Goal: Task Accomplishment & Management: Complete application form

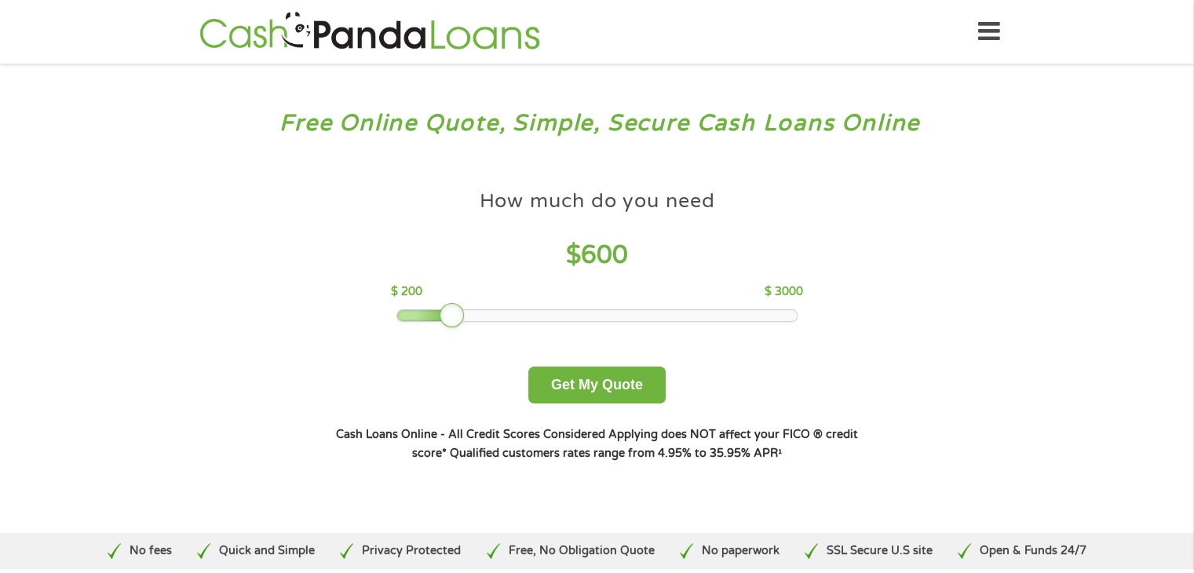
drag, startPoint x: 509, startPoint y: 317, endPoint x: 458, endPoint y: 314, distance: 50.3
click at [458, 314] on div at bounding box center [452, 315] width 25 height 25
drag, startPoint x: 458, startPoint y: 314, endPoint x: 425, endPoint y: 323, distance: 34.8
click at [425, 323] on div at bounding box center [423, 315] width 25 height 25
click at [571, 374] on button "Get My Quote" at bounding box center [596, 385] width 137 height 37
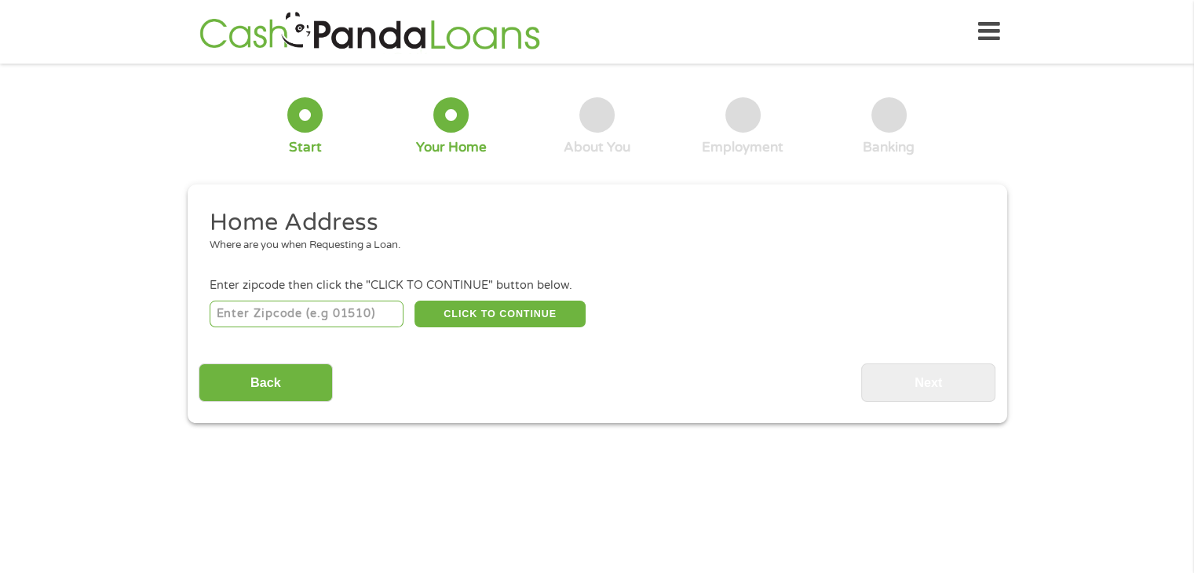
click at [273, 312] on input "number" at bounding box center [307, 314] width 194 height 27
type input "63107"
select select "[US_STATE]"
click at [461, 318] on button "CLICK TO CONTINUE" at bounding box center [499, 314] width 171 height 27
type input "63107"
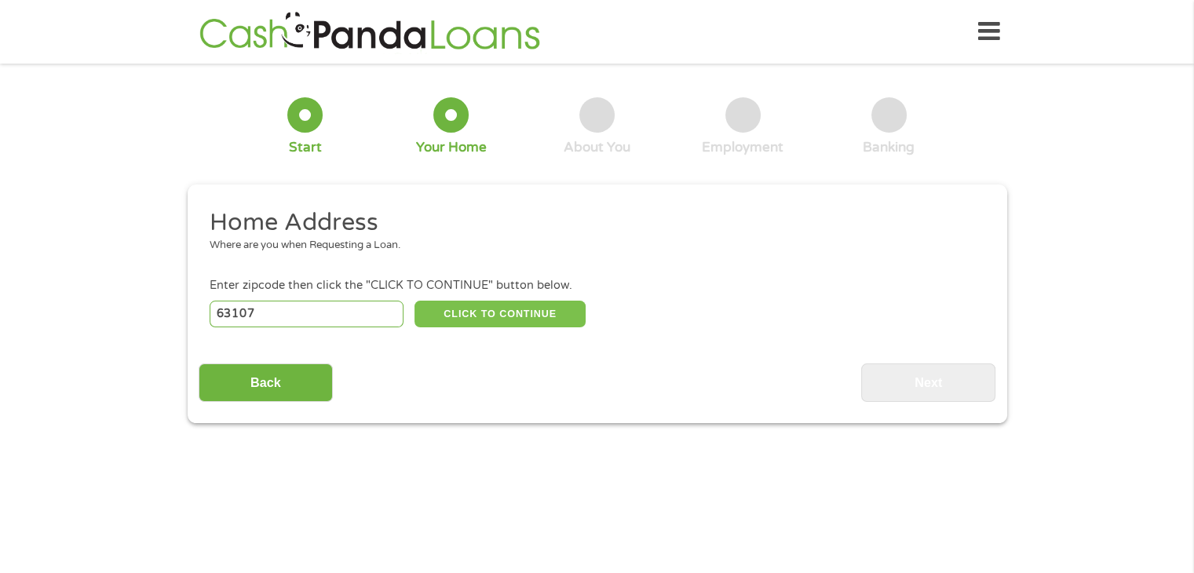
type input "Saint Louis"
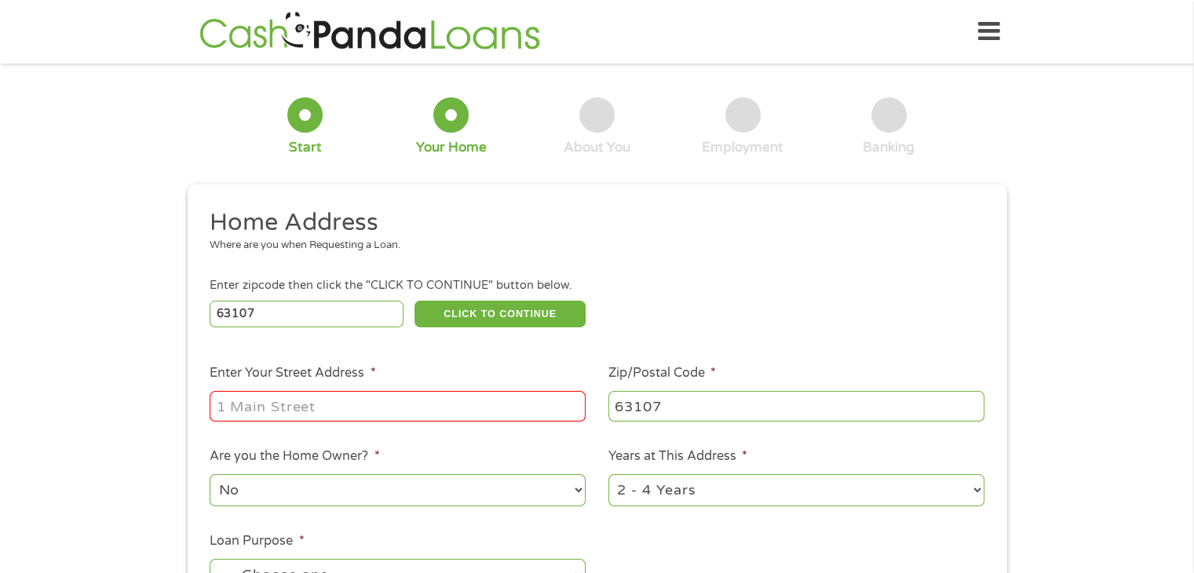
click at [290, 405] on input "Enter Your Street Address *" at bounding box center [398, 406] width 376 height 30
type input "3947 Labadie"
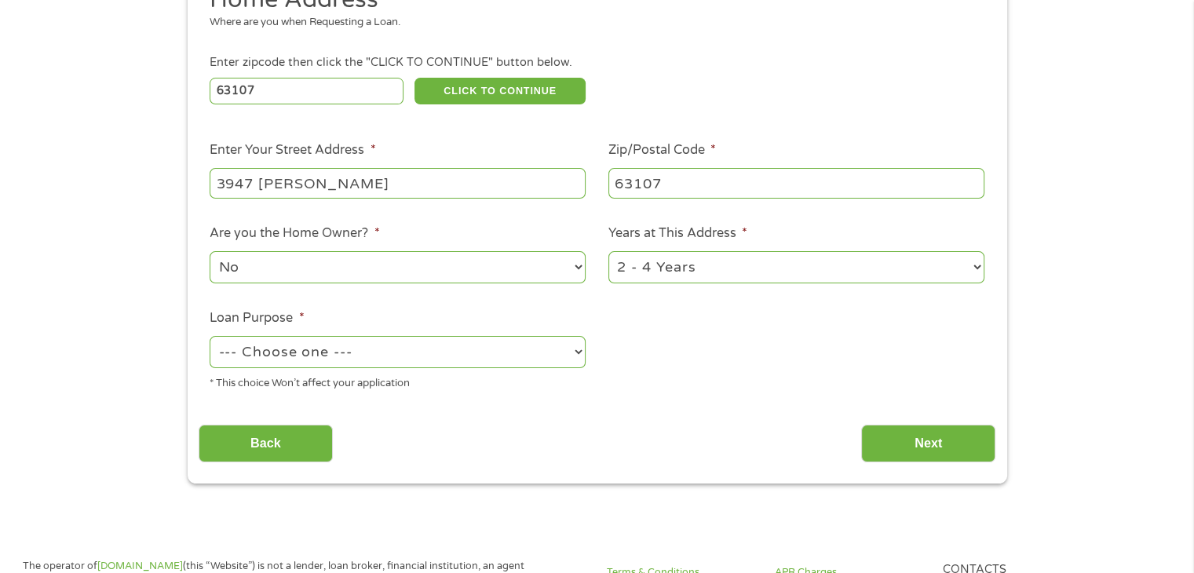
scroll to position [235, 0]
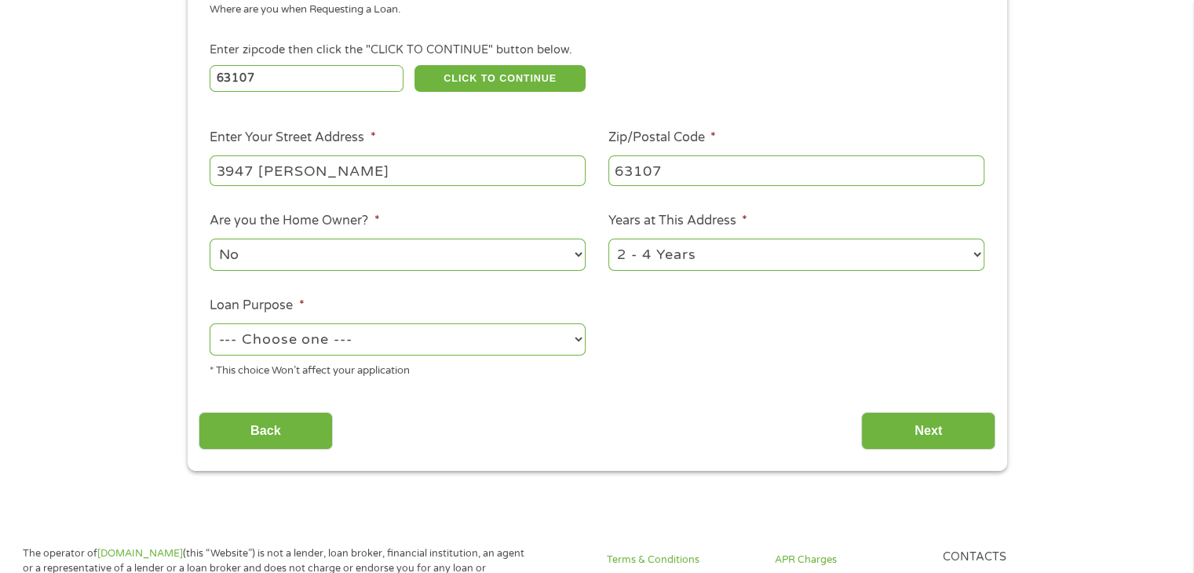
click at [282, 255] on select "No Yes" at bounding box center [398, 255] width 376 height 32
click at [286, 331] on select "--- Choose one --- Pay Bills Debt Consolidation Home Improvement Major Purchase…" at bounding box center [398, 339] width 376 height 32
select select "other"
click at [210, 325] on select "--- Choose one --- Pay Bills Debt Consolidation Home Improvement Major Purchase…" at bounding box center [398, 339] width 376 height 32
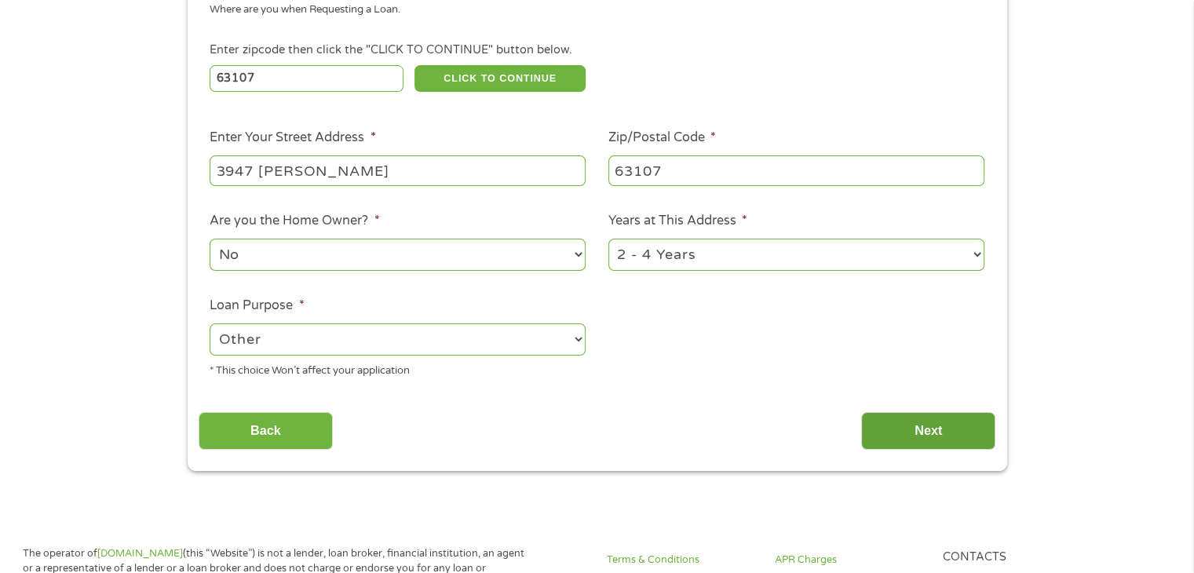
click at [939, 425] on input "Next" at bounding box center [928, 431] width 134 height 38
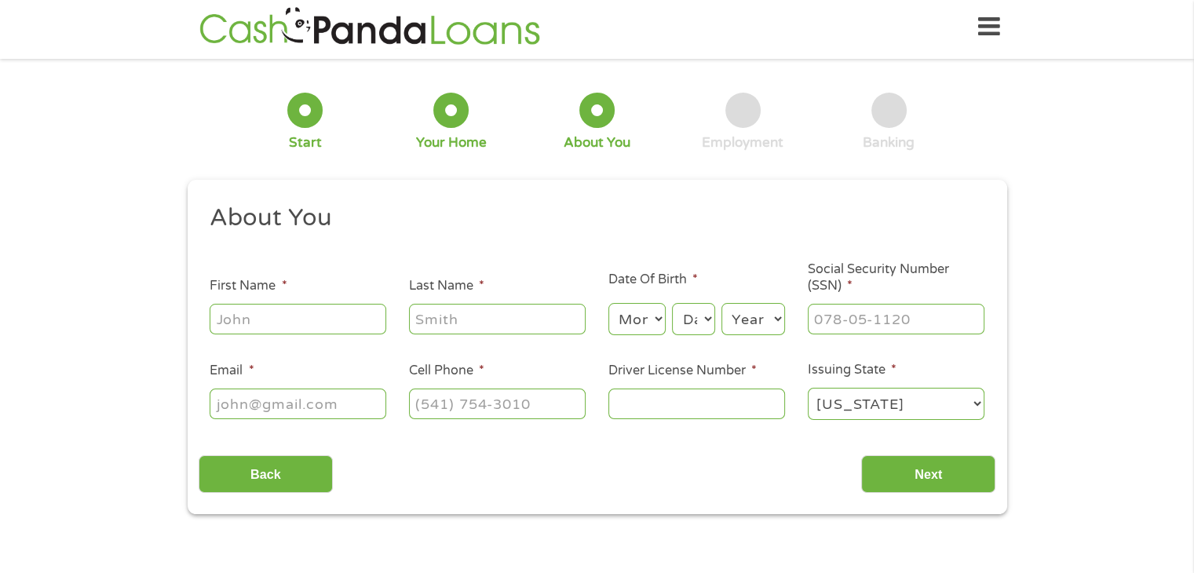
scroll to position [0, 0]
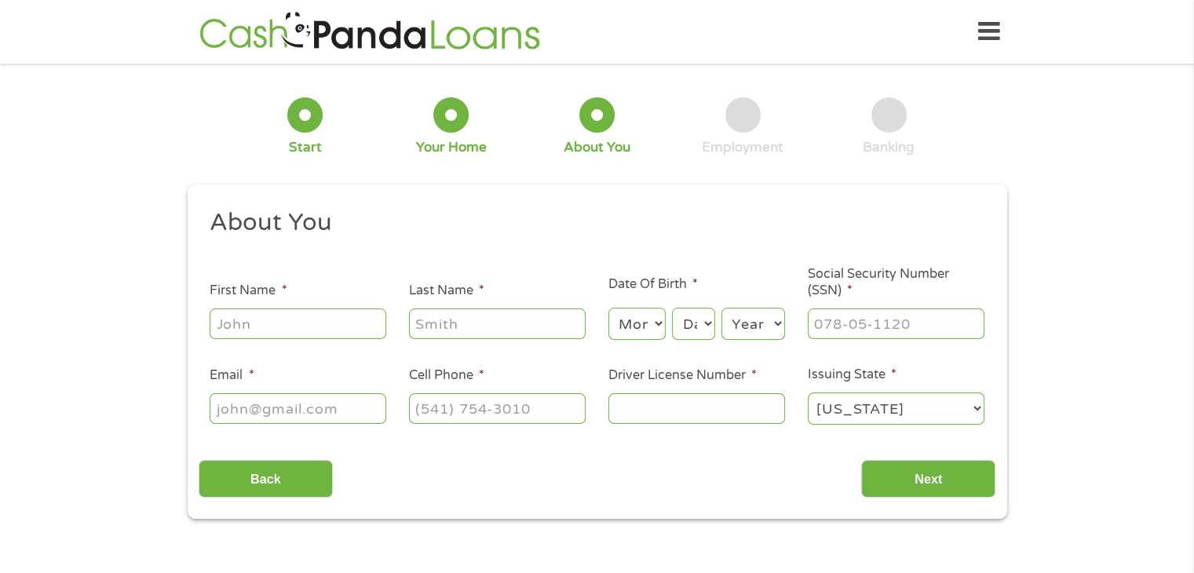
click at [283, 314] on input "First Name *" at bounding box center [298, 323] width 177 height 30
type input "Angela"
type input "Boyer"
click at [622, 334] on select "Month 1 2 3 4 5 6 7 8 9 10 11 12" at bounding box center [636, 324] width 57 height 32
select select "6"
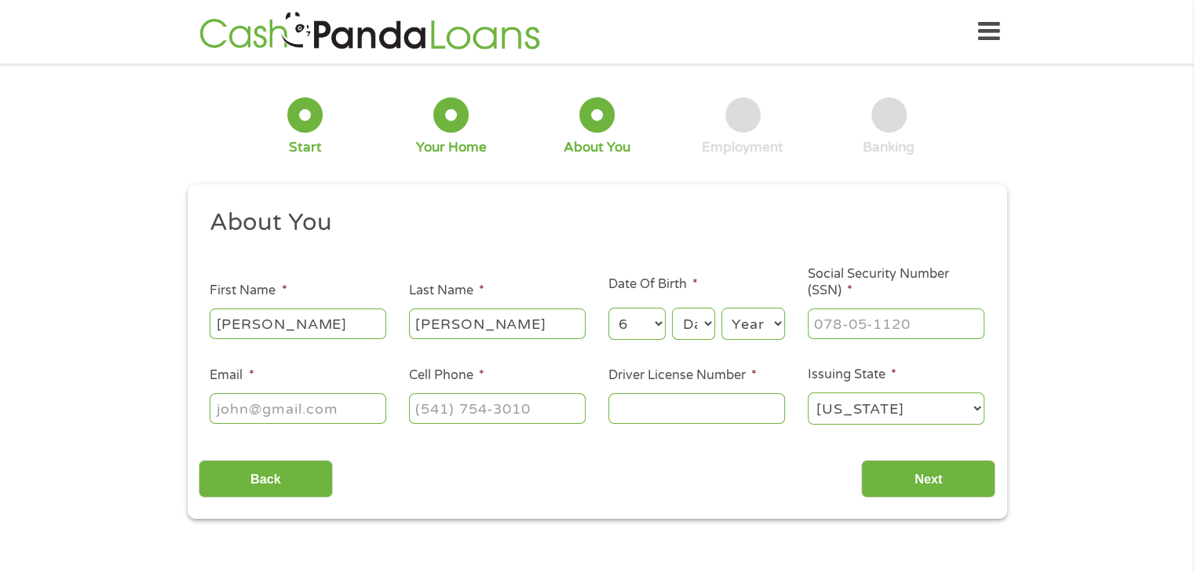
click at [608, 308] on select "Month 1 2 3 4 5 6 7 8 9 10 11 12" at bounding box center [636, 324] width 57 height 32
click at [679, 330] on select "Day 1 2 3 4 5 6 7 8 9 10 11 12 13 14 15 16 17 18 19 20 21 22 23 24 25 26 27 28 …" at bounding box center [693, 324] width 42 height 32
select select "18"
click at [672, 308] on select "Day 1 2 3 4 5 6 7 8 9 10 11 12 13 14 15 16 17 18 19 20 21 22 23 24 25 26 27 28 …" at bounding box center [693, 324] width 42 height 32
click at [742, 332] on select "Year 2007 2006 2005 2004 2003 2002 2001 2000 1999 1998 1997 1996 1995 1994 1993…" at bounding box center [753, 324] width 64 height 32
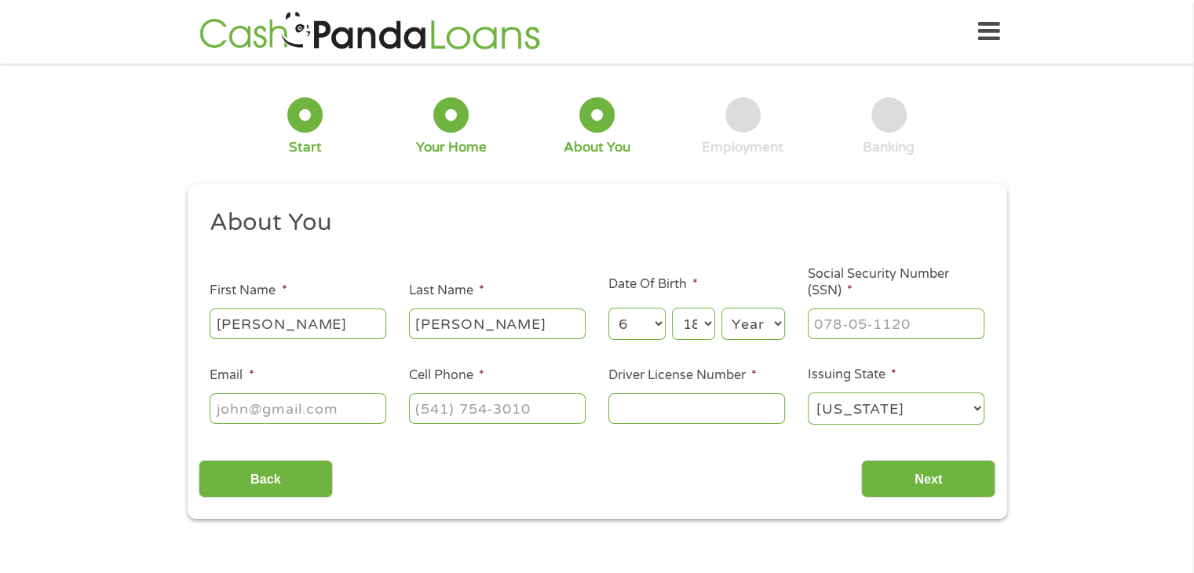
select select "1983"
click at [721, 308] on select "Year 2007 2006 2005 2004 2003 2002 2001 2000 1999 1998 1997 1996 1995 1994 1993…" at bounding box center [753, 324] width 64 height 32
click at [841, 309] on input "___-__-____" at bounding box center [896, 323] width 177 height 30
type input "221-68-3161"
click at [237, 405] on input "Email *" at bounding box center [298, 408] width 177 height 30
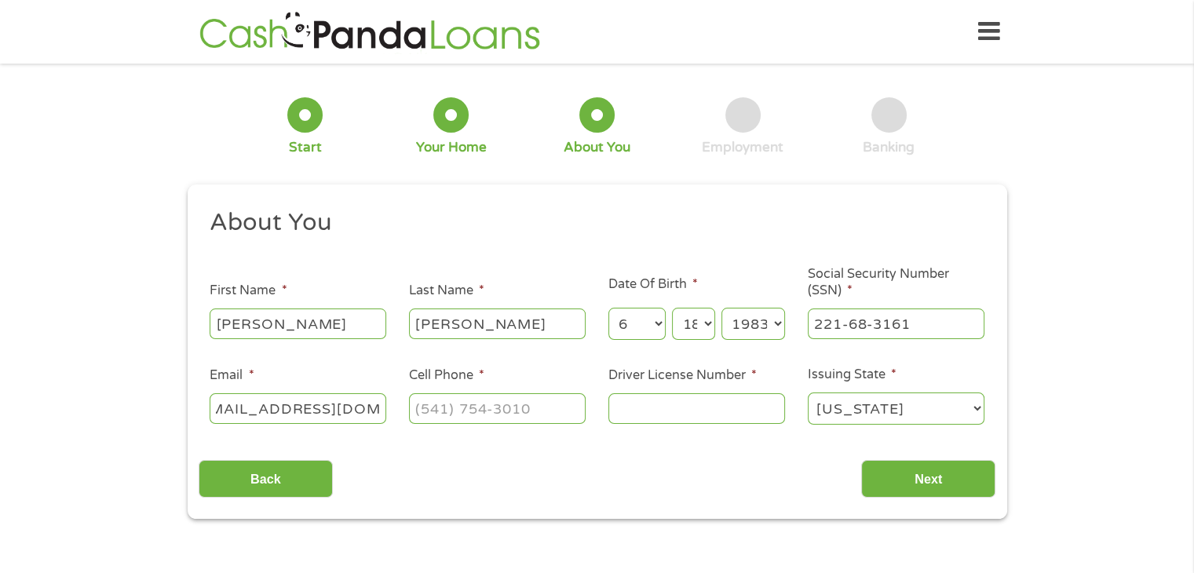
scroll to position [0, 38]
type input "honestladya24@gmail.com"
drag, startPoint x: 433, startPoint y: 413, endPoint x: 428, endPoint y: 421, distance: 9.6
click at [433, 413] on input "(___) ___-____" at bounding box center [497, 408] width 177 height 30
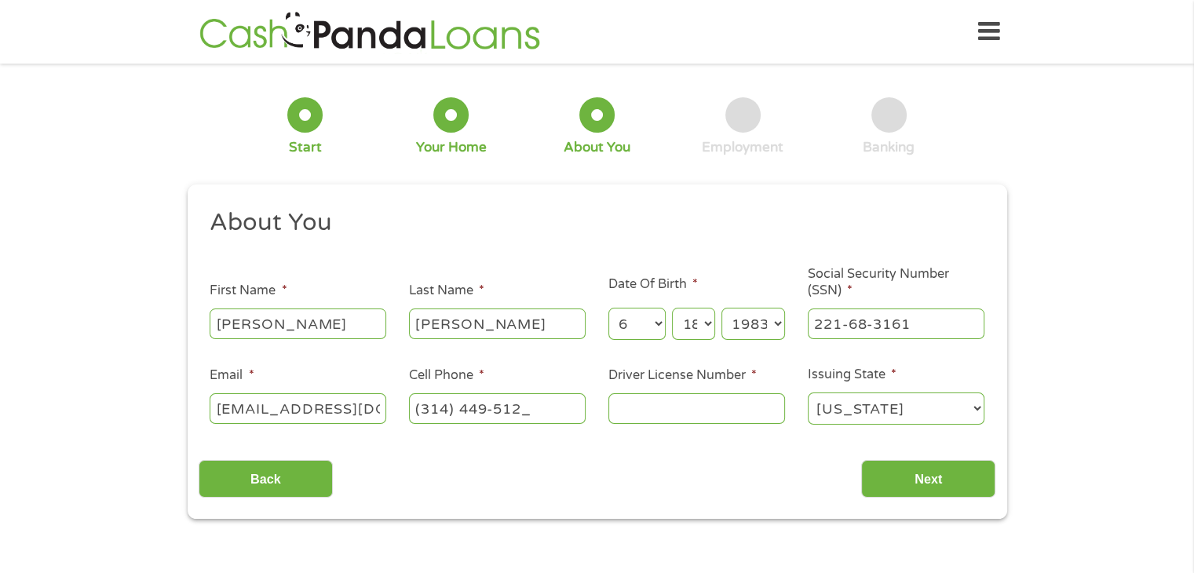
type input "(314) 449-5122"
type input "E160010002"
click at [909, 473] on input "Next" at bounding box center [928, 479] width 134 height 38
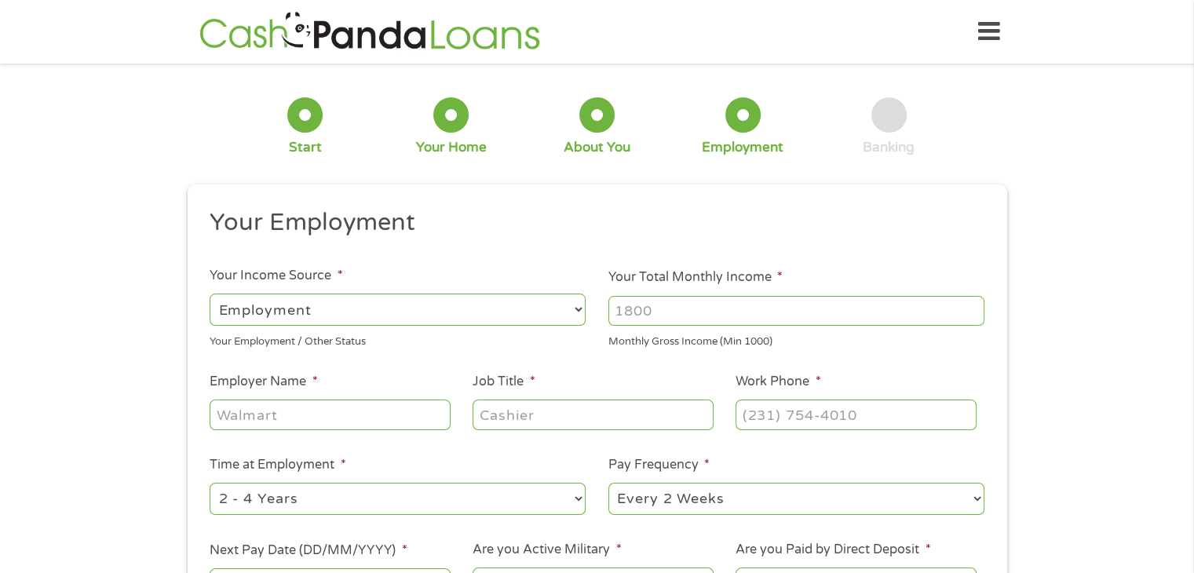
scroll to position [6, 6]
click at [529, 296] on select "--- Choose one --- Employment Self Employed Benefits" at bounding box center [398, 310] width 376 height 32
click at [210, 294] on select "--- Choose one --- Employment Self Employed Benefits" at bounding box center [398, 310] width 376 height 32
click at [700, 318] on input "Your Total Monthly Income *" at bounding box center [796, 311] width 376 height 30
type input "3000"
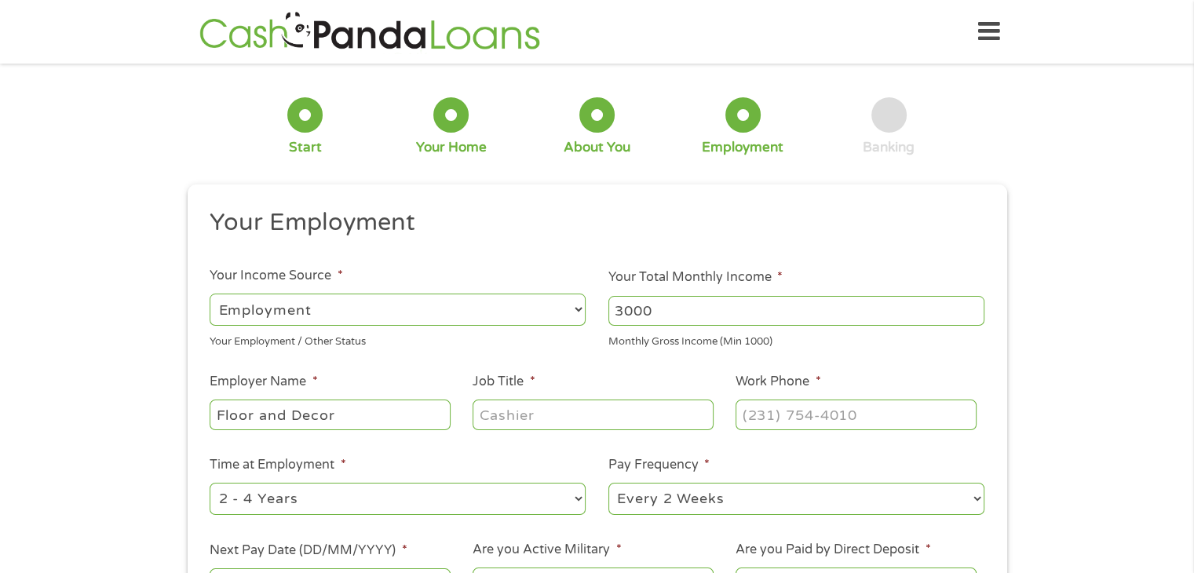
type input "Floor and Decor"
type input "s"
type input "Sales"
type input "(314) 656-6510"
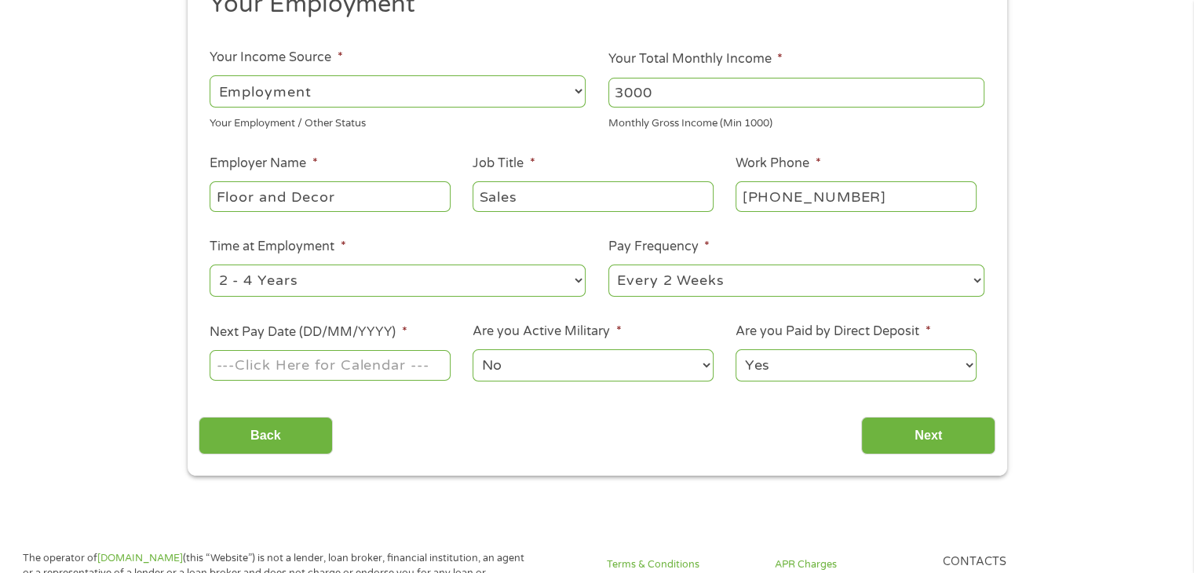
scroll to position [235, 0]
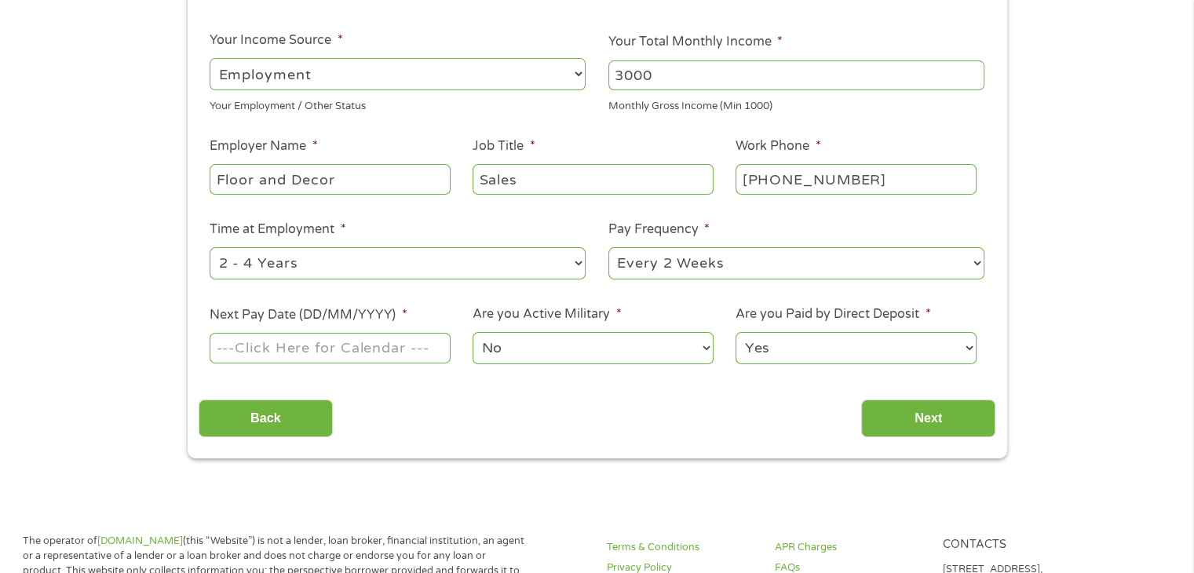
click at [378, 251] on select "--- Choose one --- 1 Year or less 1 - 2 Years 2 - 4 Years Over 4 Years" at bounding box center [398, 263] width 376 height 32
select select "60months"
click at [210, 248] on select "--- Choose one --- 1 Year or less 1 - 2 Years 2 - 4 Years Over 4 Years" at bounding box center [398, 263] width 376 height 32
click at [691, 265] on select "--- Choose one --- Every 2 Weeks Every Week Monthly Semi-Monthly" at bounding box center [796, 263] width 376 height 32
click at [691, 267] on select "--- Choose one --- Every 2 Weeks Every Week Monthly Semi-Monthly" at bounding box center [796, 263] width 376 height 32
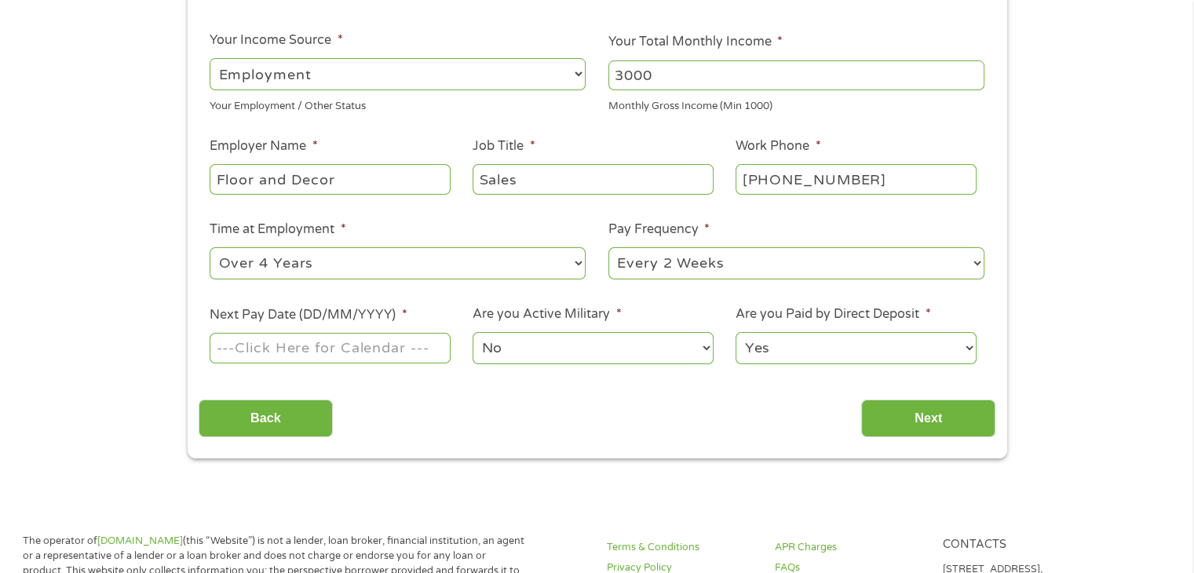
click at [329, 346] on input "Next Pay Date (DD/MM/YYYY) *" at bounding box center [330, 348] width 240 height 30
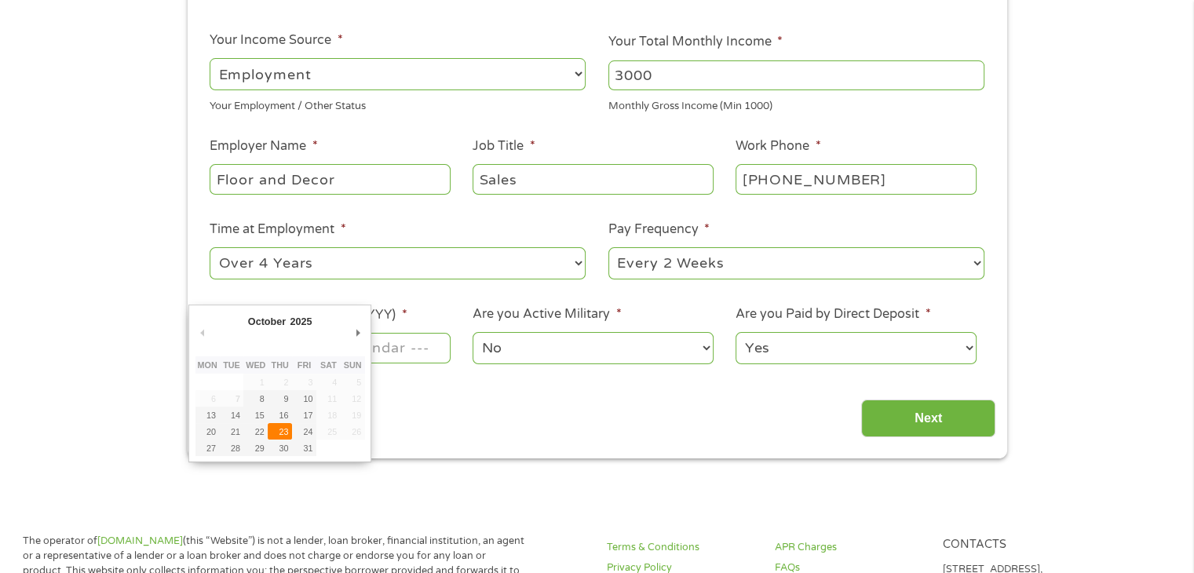
type input "23/10/2025"
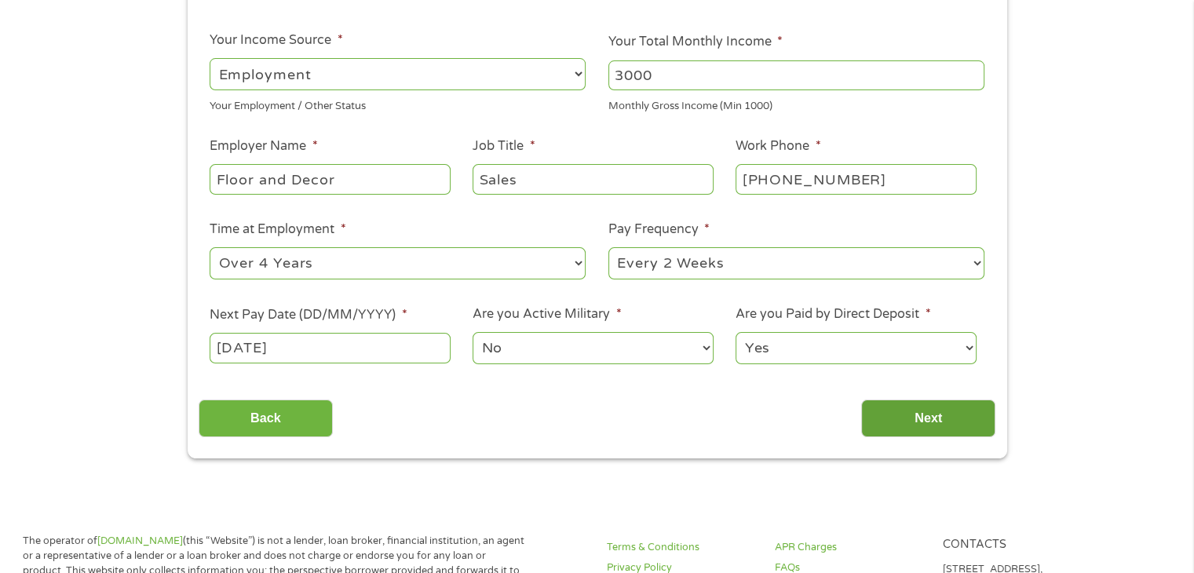
click at [902, 410] on input "Next" at bounding box center [928, 418] width 134 height 38
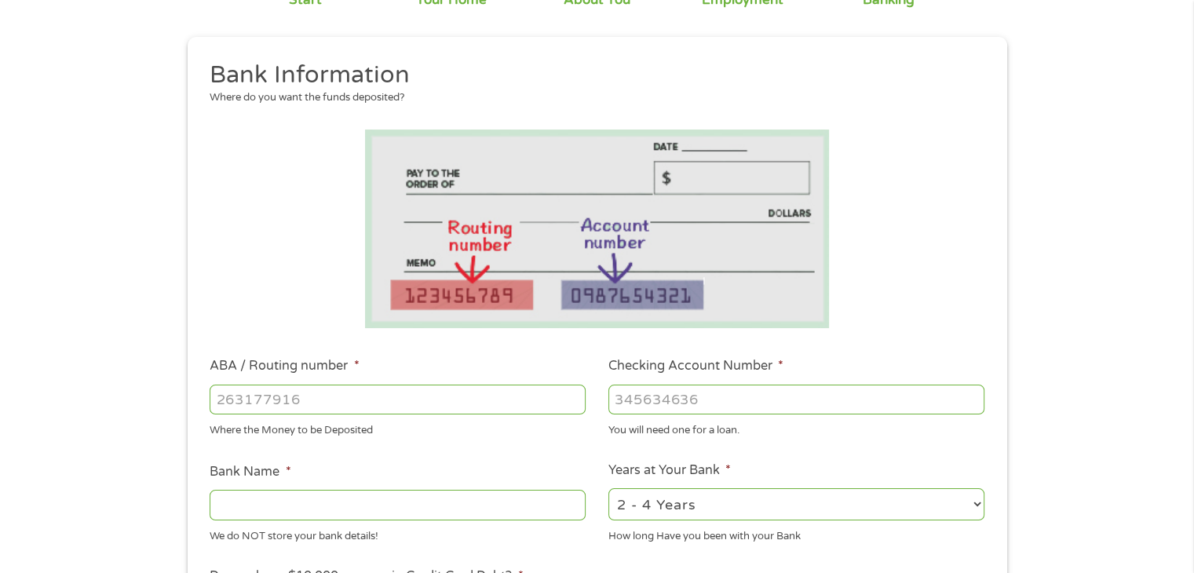
scroll to position [157, 0]
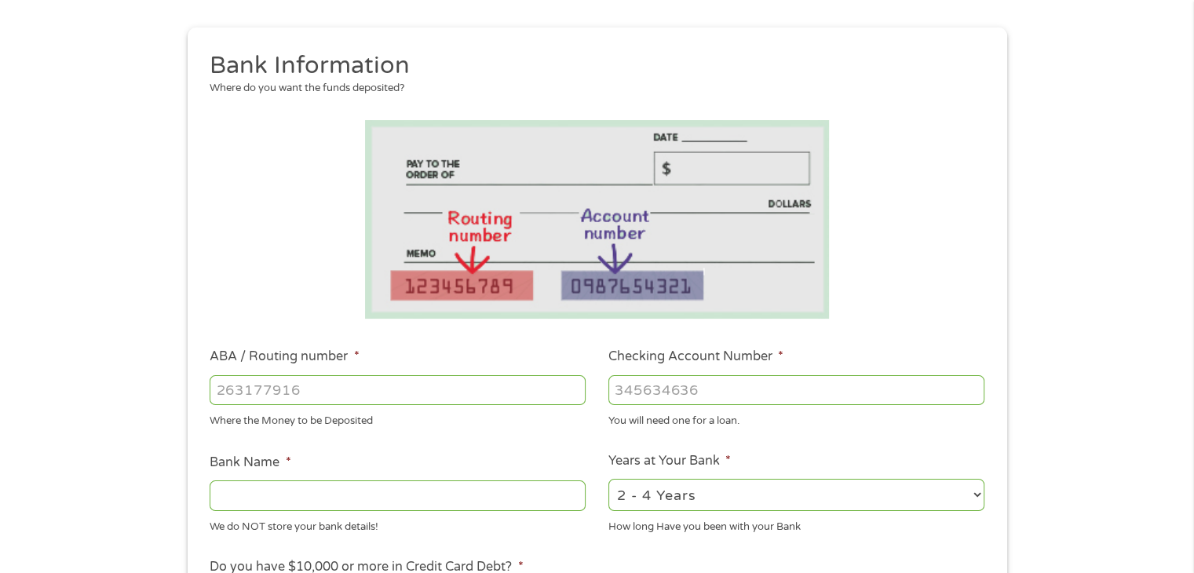
click at [232, 398] on input "ABA / Routing number *" at bounding box center [398, 390] width 376 height 30
type input "031176110"
type input "CAPITAL ONE NA"
type input "031176110"
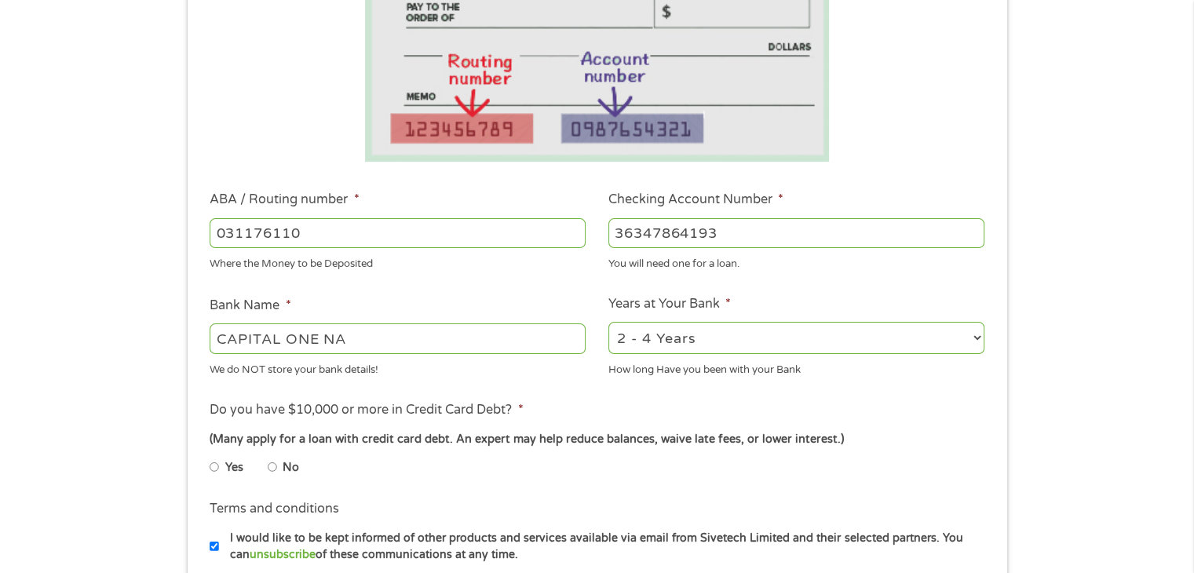
scroll to position [471, 0]
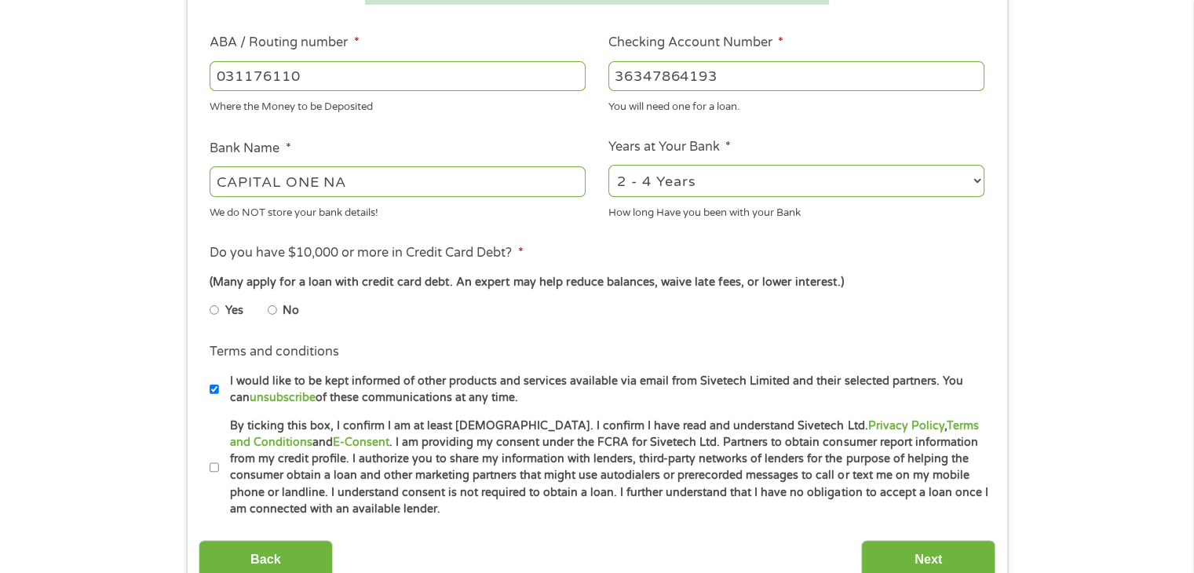
type input "36347864193"
click at [270, 306] on input "No" at bounding box center [272, 309] width 9 height 25
radio input "true"
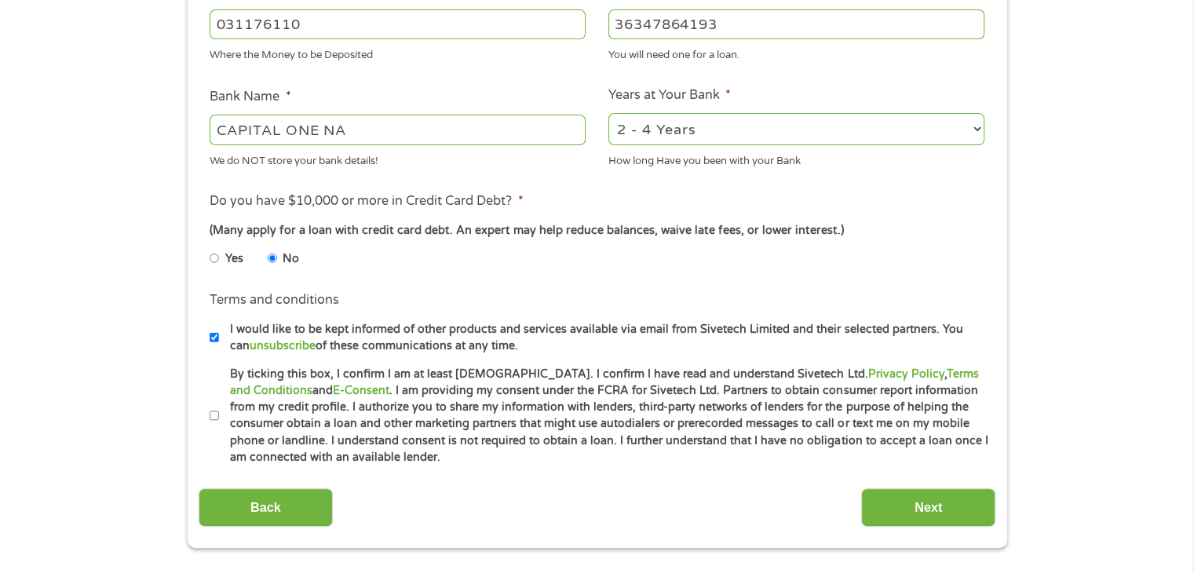
scroll to position [549, 0]
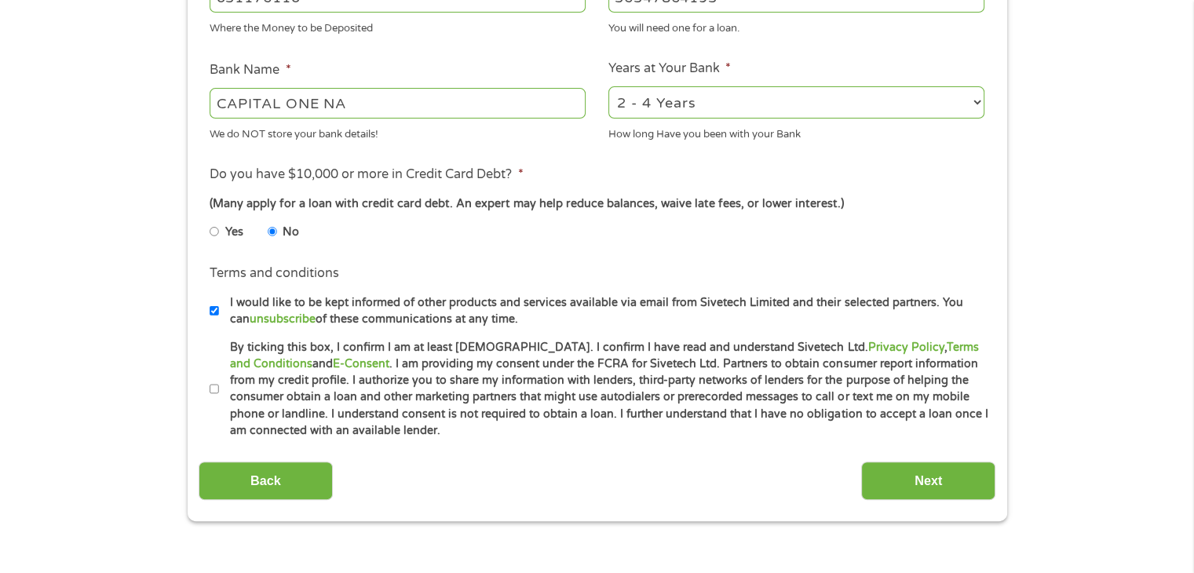
click at [216, 392] on input "By ticking this box, I confirm I am at least 18 years old. I confirm I have rea…" at bounding box center [214, 389] width 9 height 25
checkbox input "true"
click at [899, 476] on input "Next" at bounding box center [928, 480] width 134 height 38
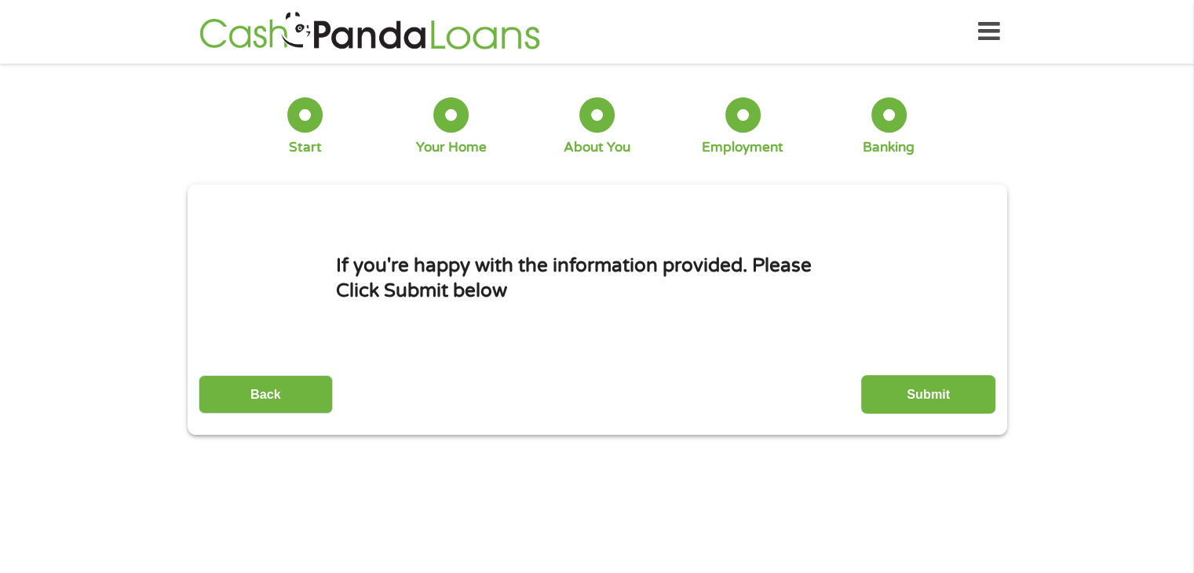
scroll to position [0, 0]
click at [886, 395] on input "Submit" at bounding box center [928, 394] width 134 height 38
